Goal: Task Accomplishment & Management: Complete application form

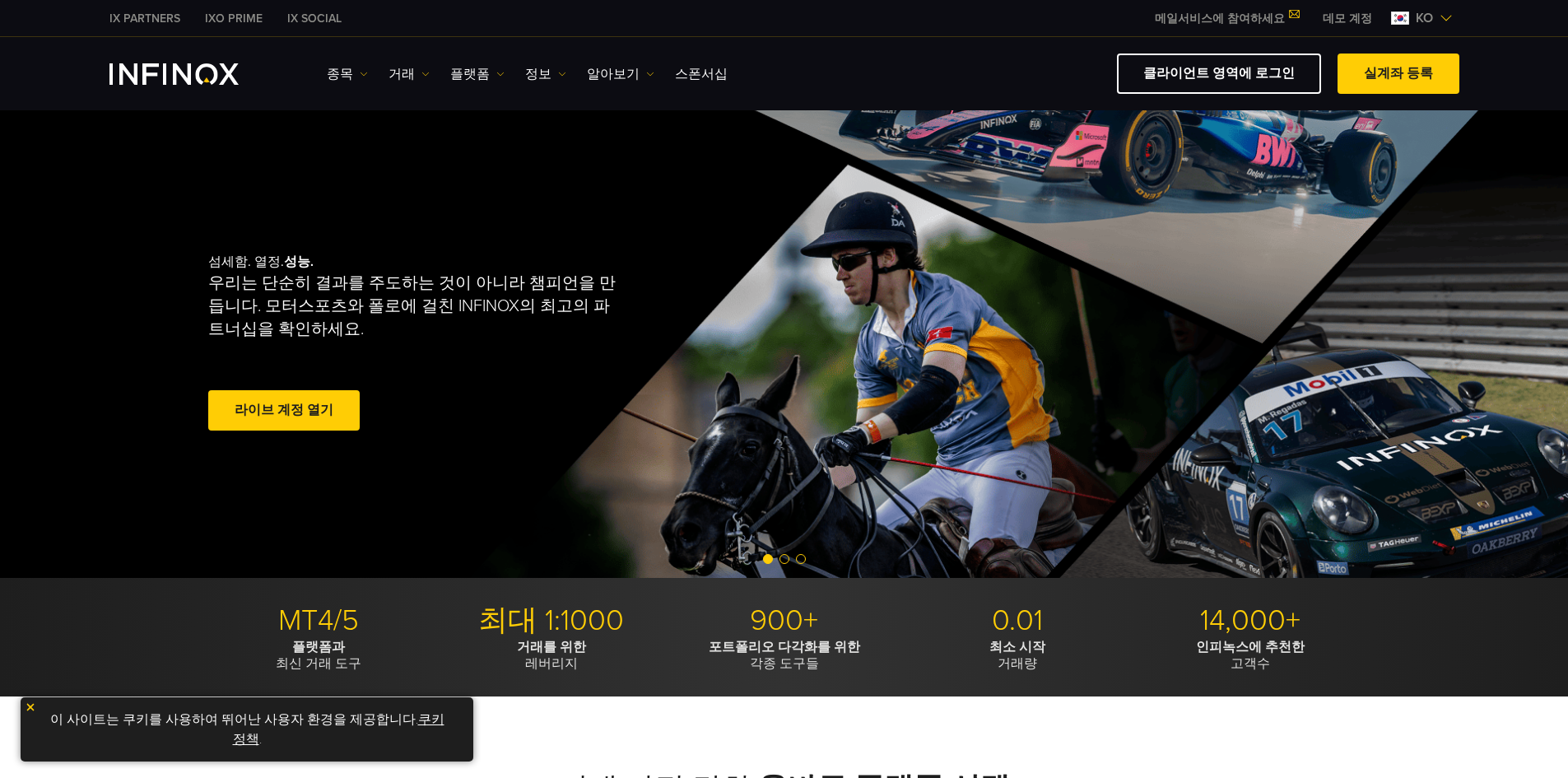
click at [714, 86] on div "종목 종목 상품 정보 거래 계정" at bounding box center [893, 74] width 1132 height 40
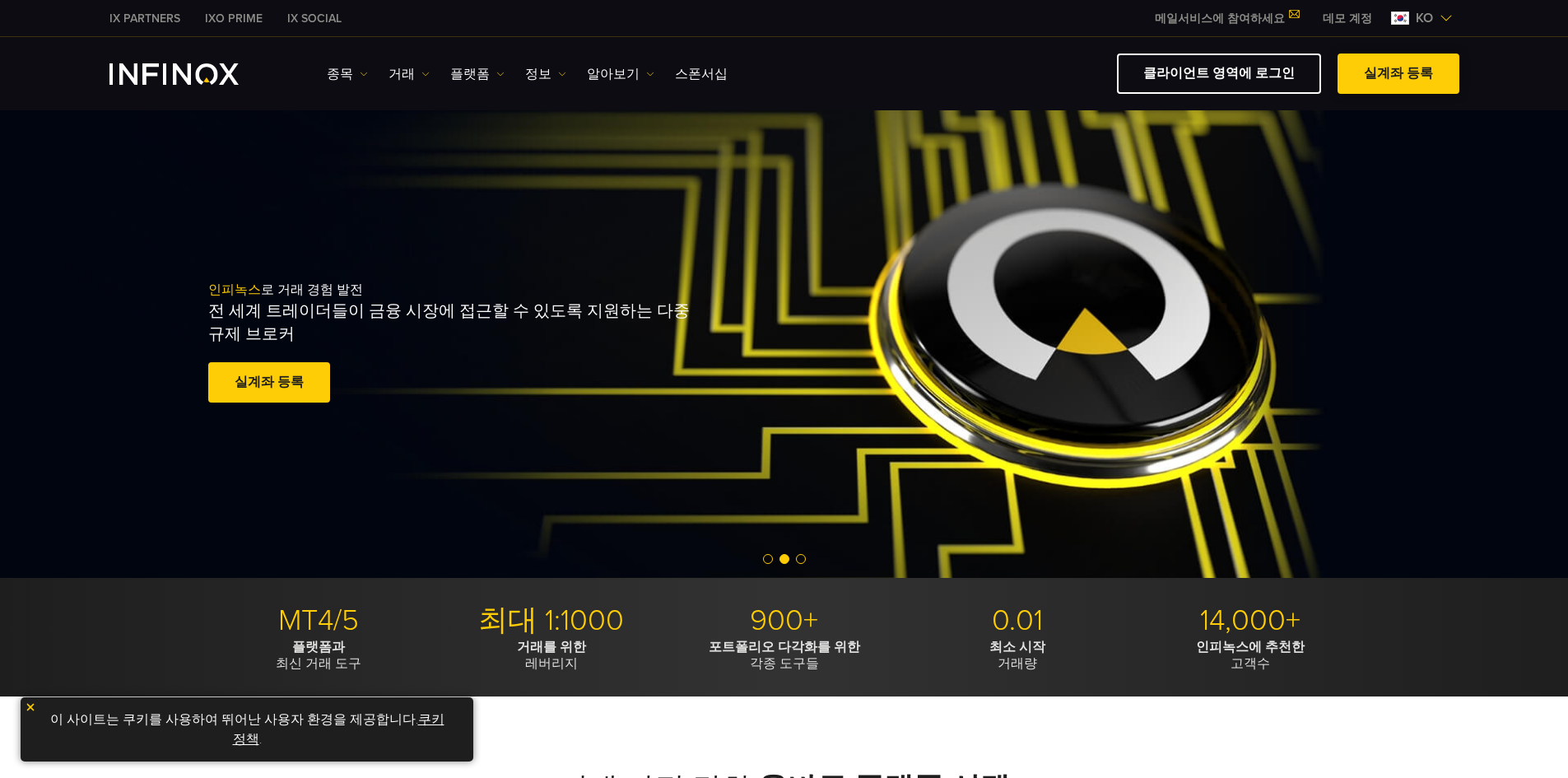
click at [1365, 76] on link "실계좌 등록" at bounding box center [1398, 74] width 122 height 40
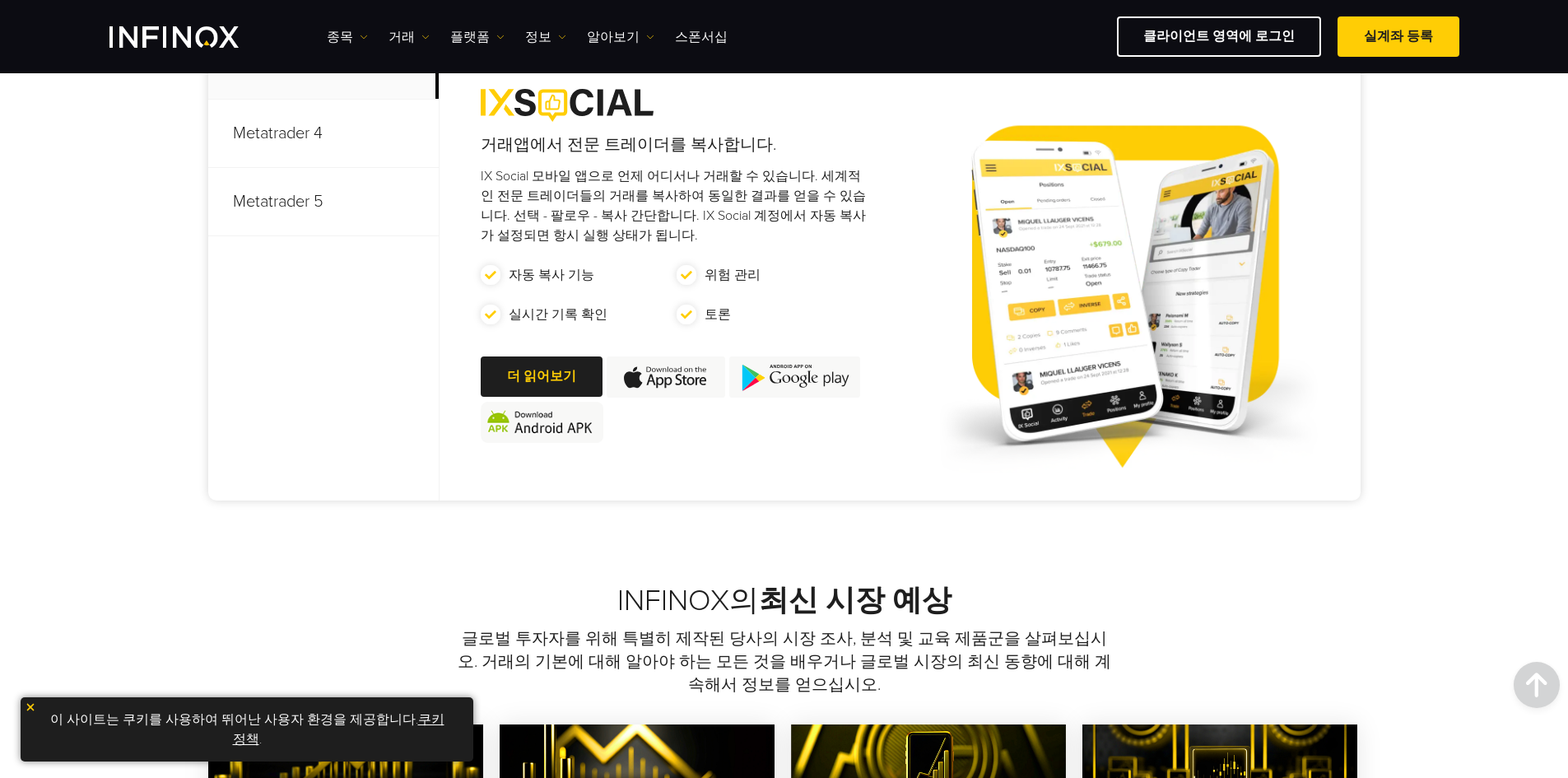
scroll to position [823, 0]
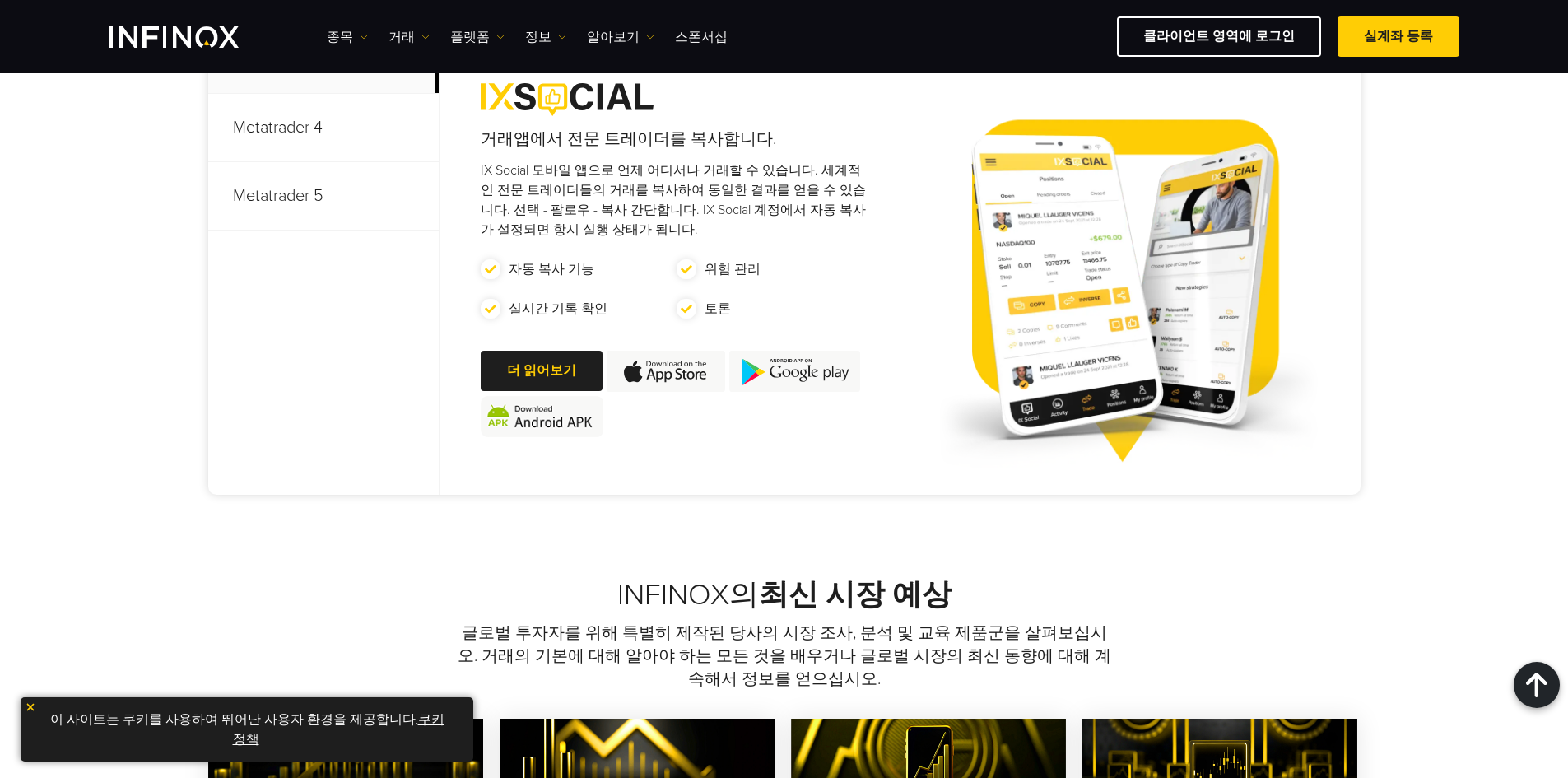
click at [346, 179] on p "Metatrader 5" at bounding box center [323, 196] width 230 height 68
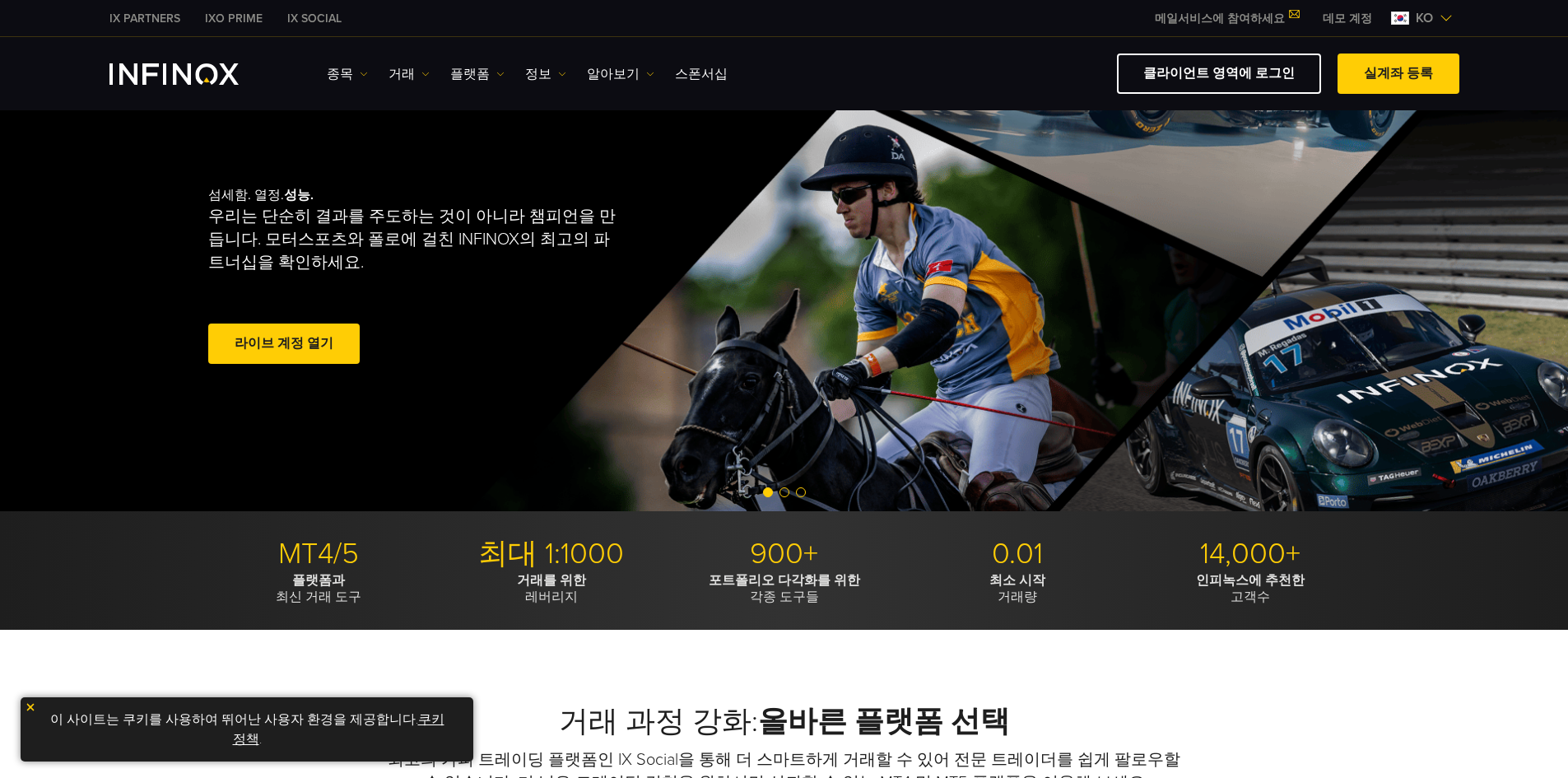
scroll to position [0, 0]
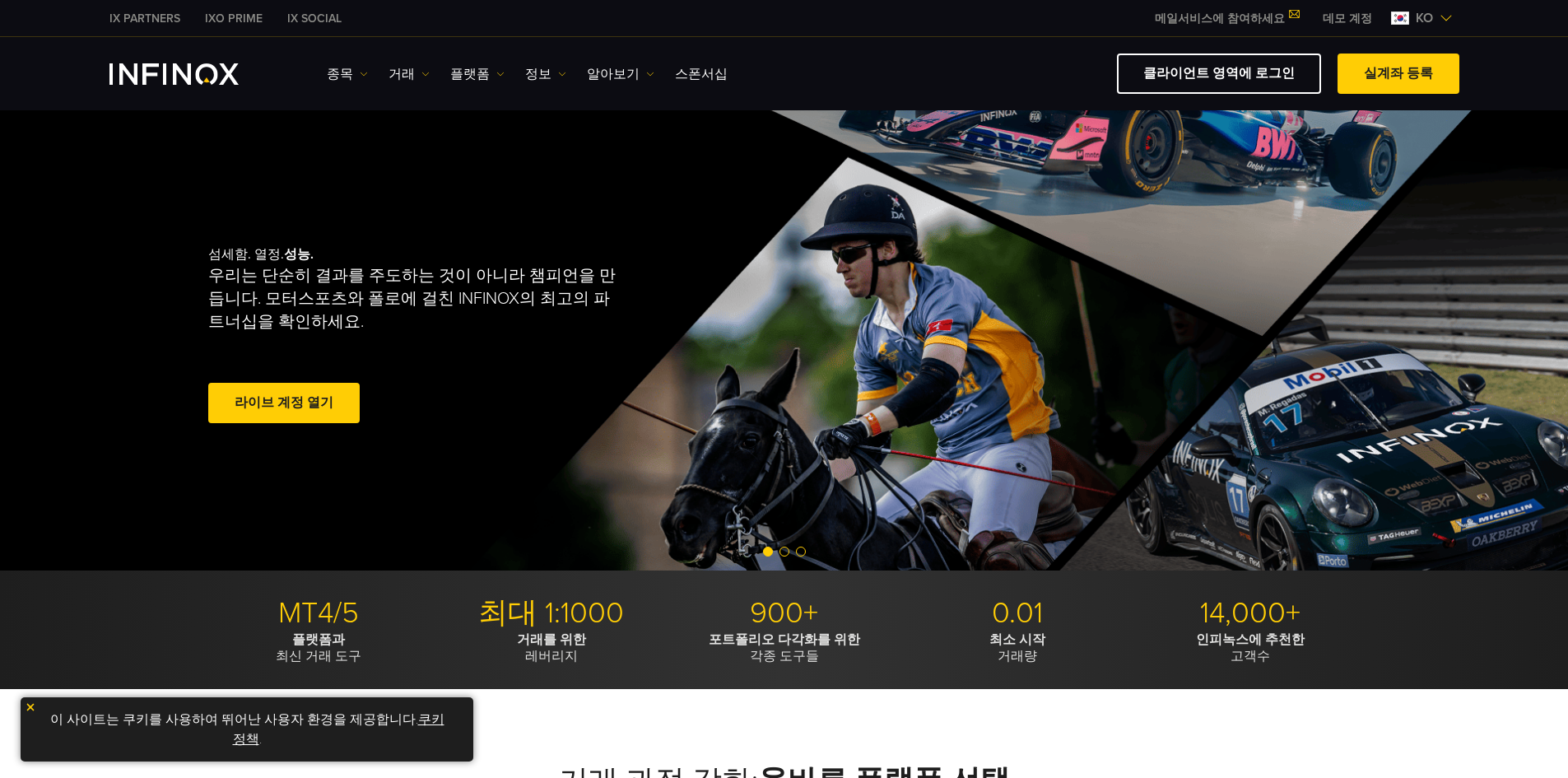
click at [338, 392] on link "라이브 계정 열기" at bounding box center [283, 403] width 152 height 40
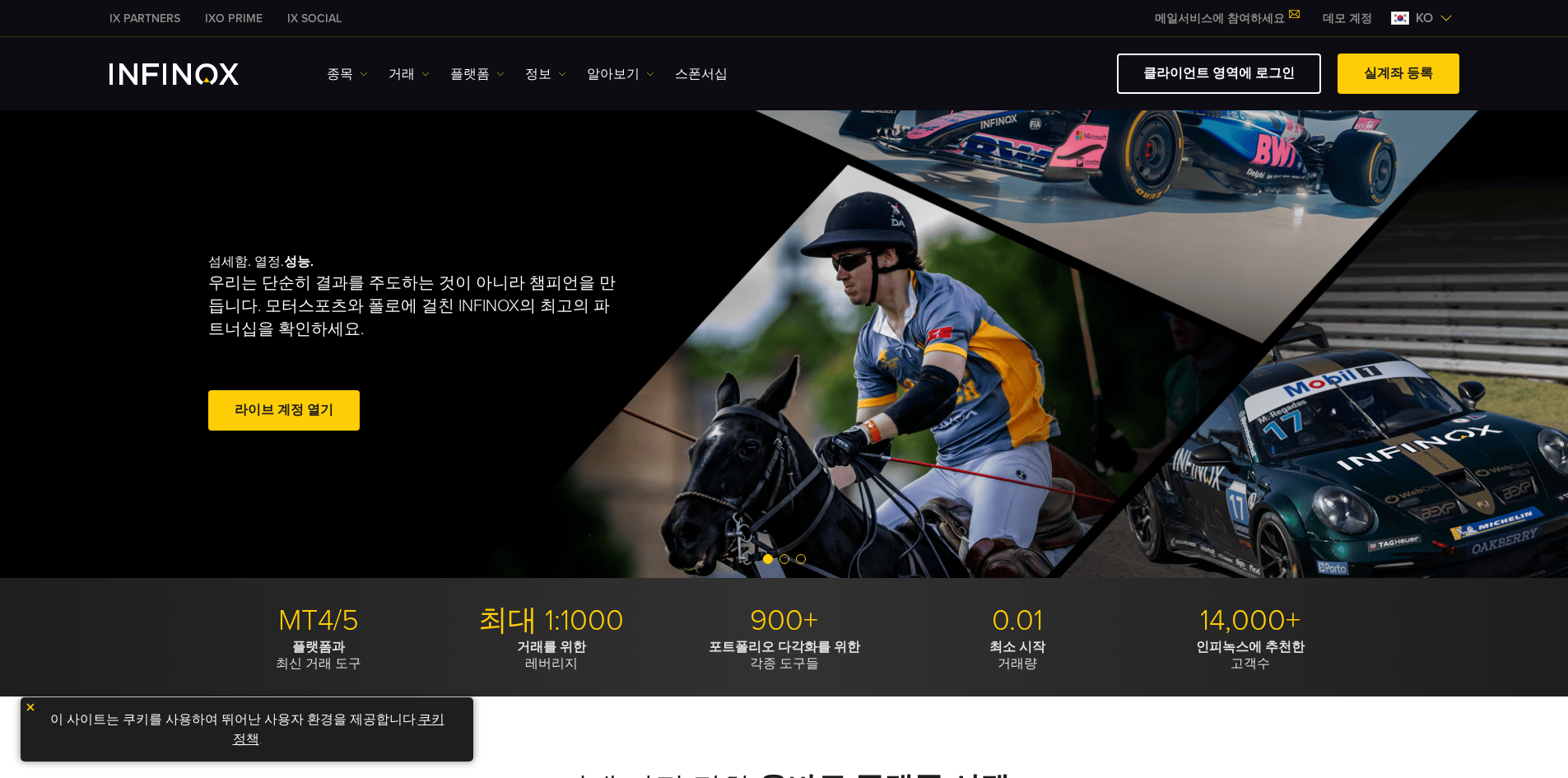
click at [1396, 68] on link "실계좌 등록" at bounding box center [1398, 74] width 122 height 40
